Goal: Information Seeking & Learning: Learn about a topic

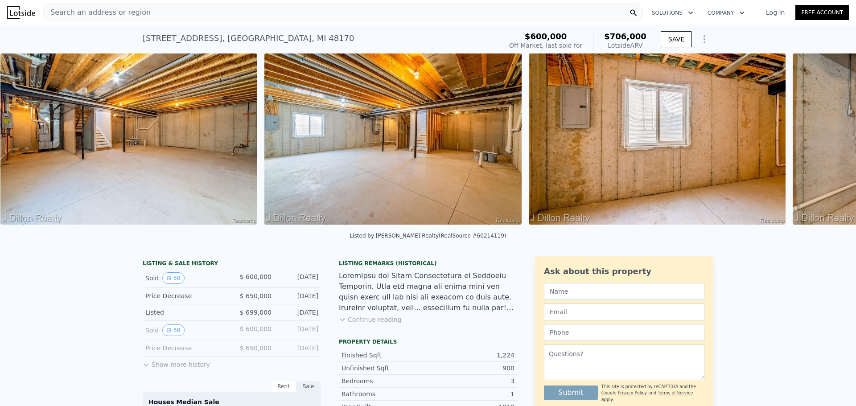
scroll to position [0, 10758]
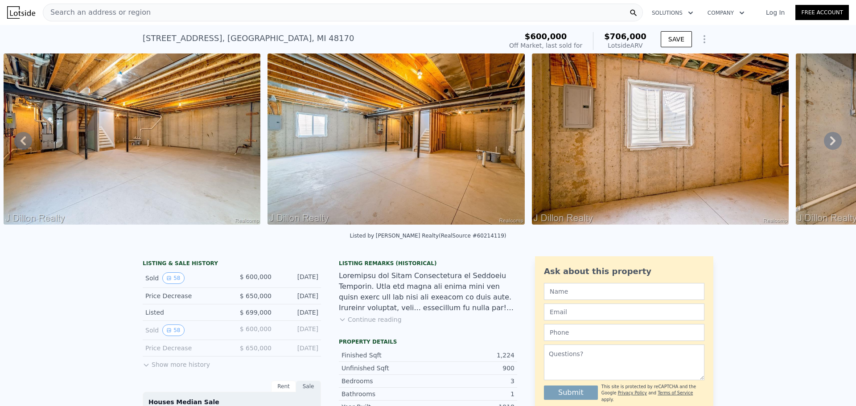
drag, startPoint x: 625, startPoint y: 226, endPoint x: 645, endPoint y: 230, distance: 20.4
click at [649, 228] on div "• + − • + − STREET VIEW Loading... SATELLITE VIEW" at bounding box center [428, 140] width 856 height 174
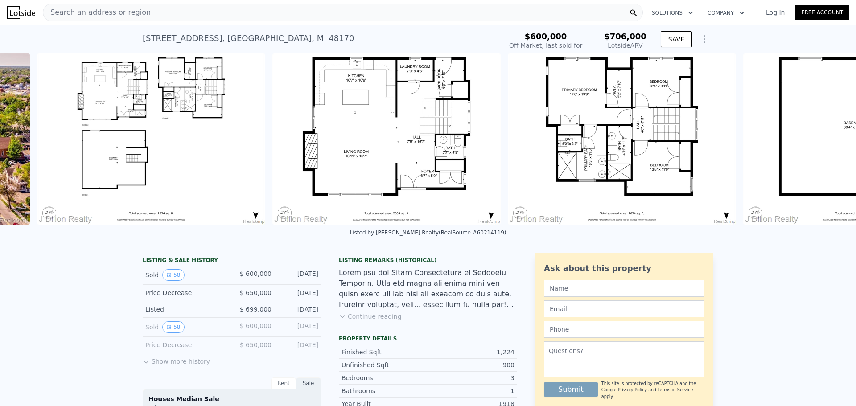
scroll to position [0, 15203]
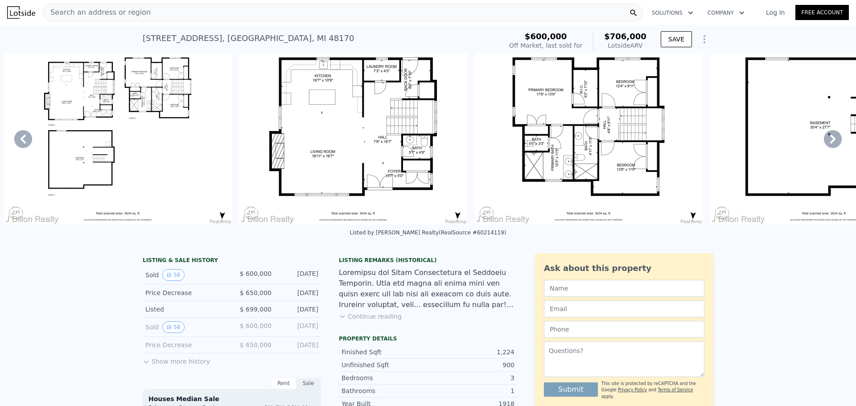
click at [157, 366] on button "Show more history" at bounding box center [176, 359] width 67 height 12
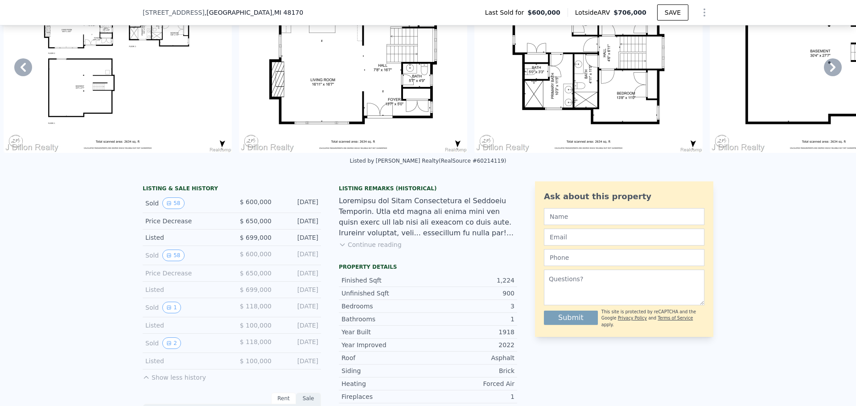
scroll to position [131, 0]
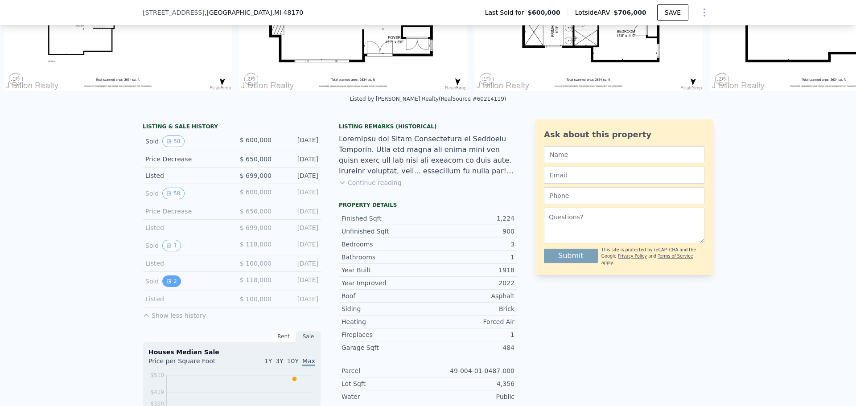
click at [167, 287] on button "2" at bounding box center [171, 281] width 19 height 12
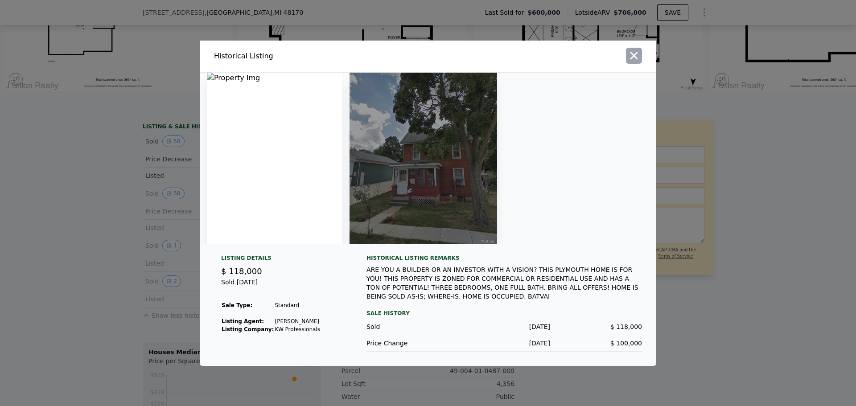
click at [639, 58] on icon "button" at bounding box center [634, 55] width 12 height 12
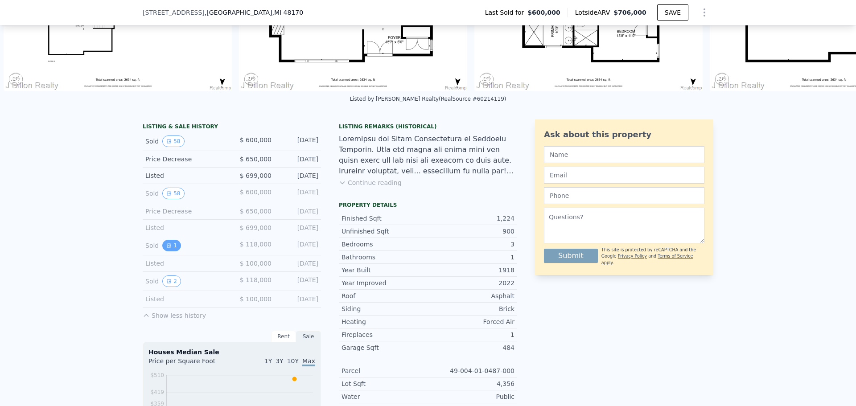
click at [164, 247] on button "1" at bounding box center [171, 246] width 19 height 12
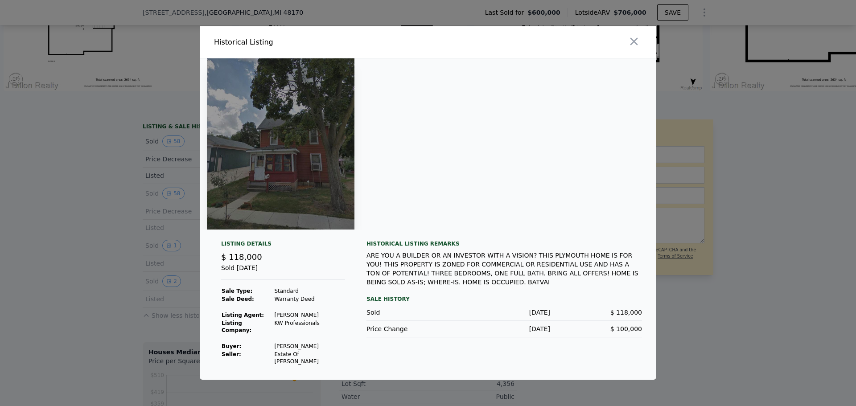
click at [283, 156] on img at bounding box center [281, 143] width 148 height 171
click at [637, 45] on icon "button" at bounding box center [634, 42] width 8 height 8
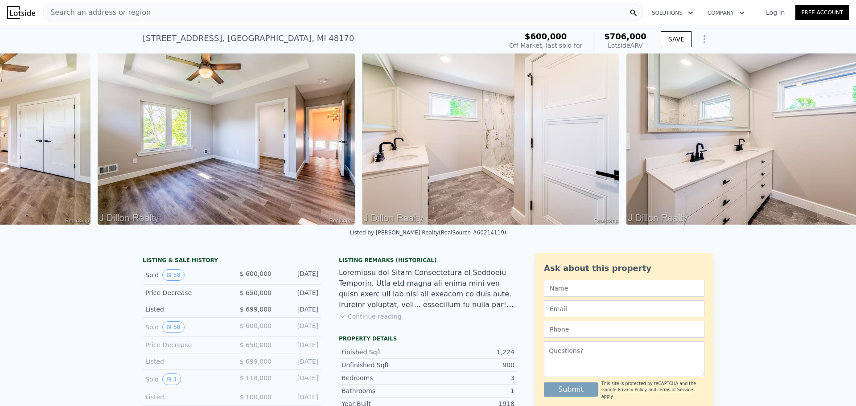
scroll to position [0, 9172]
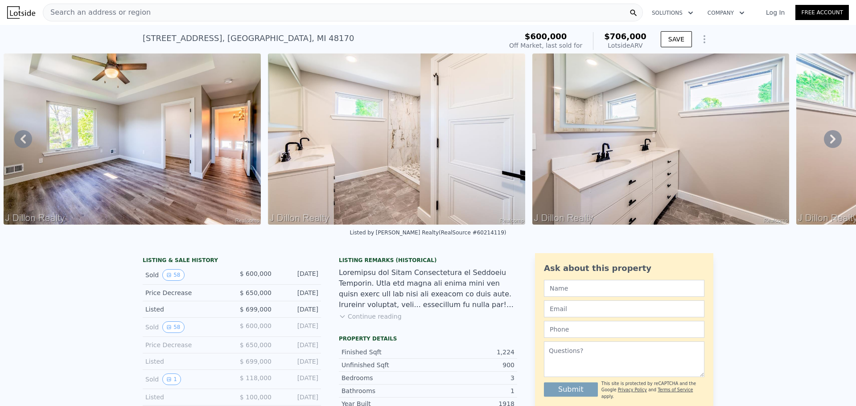
drag, startPoint x: 499, startPoint y: 231, endPoint x: 482, endPoint y: 230, distance: 17.4
click at [470, 233] on div "Listed by [PERSON_NAME] Realty (RealSource #60214119)" at bounding box center [428, 235] width 856 height 21
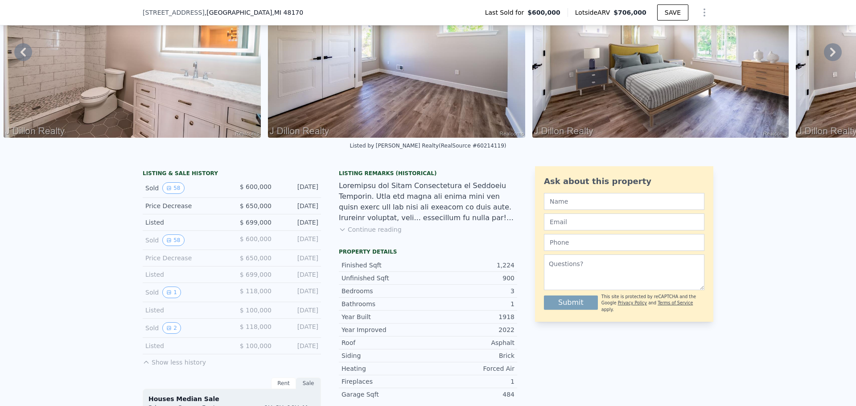
scroll to position [175, 0]
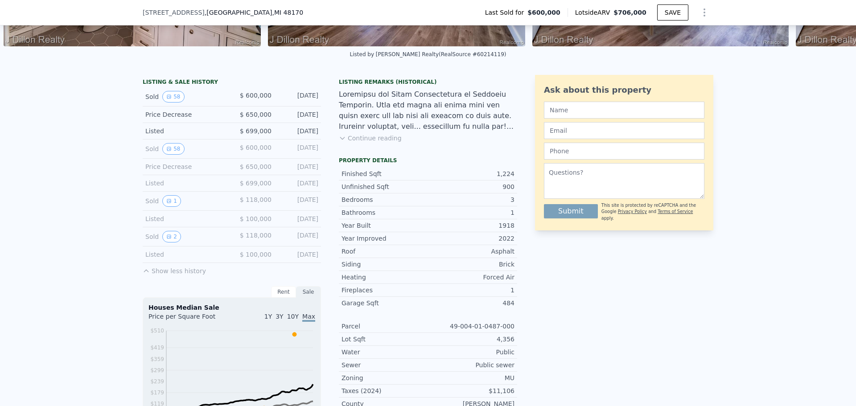
click at [379, 143] on button "Continue reading" at bounding box center [370, 138] width 63 height 9
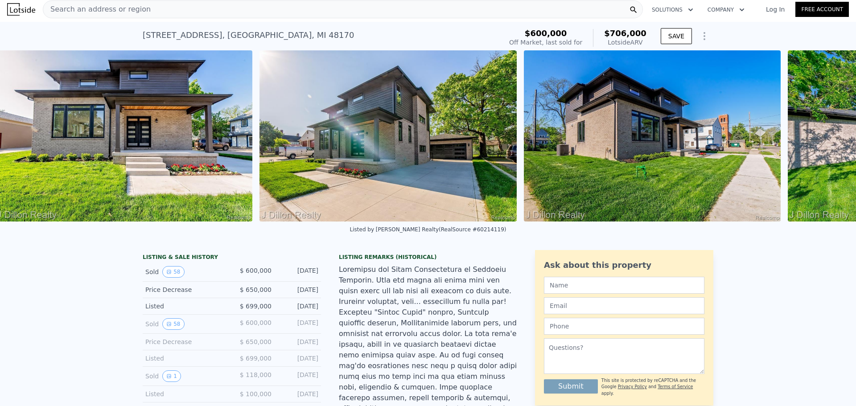
scroll to position [0, 2305]
